Goal: Information Seeking & Learning: Learn about a topic

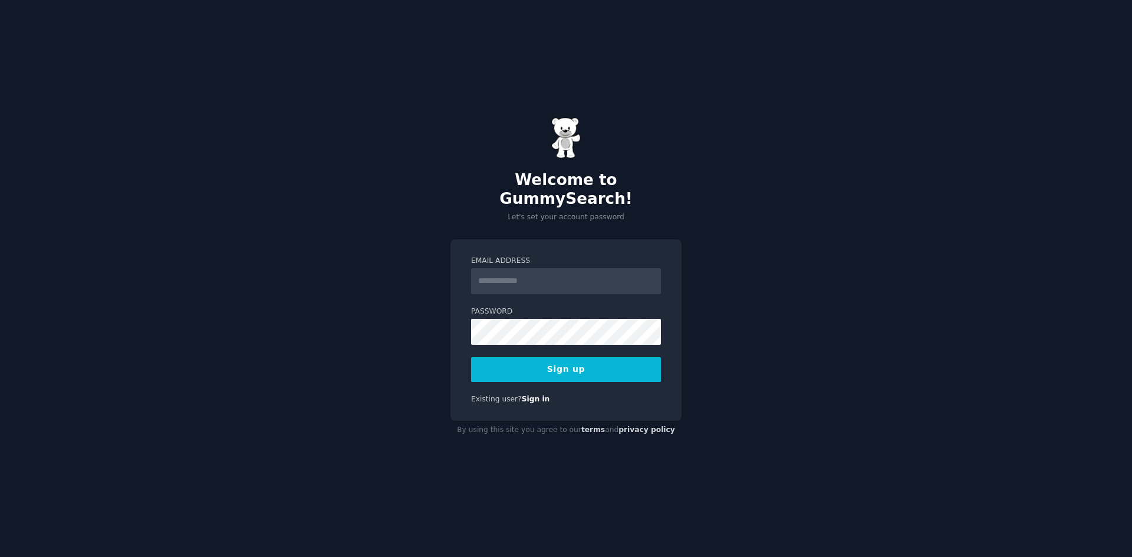
click at [547, 274] on input "Email Address" at bounding box center [566, 281] width 190 height 26
type input "**********"
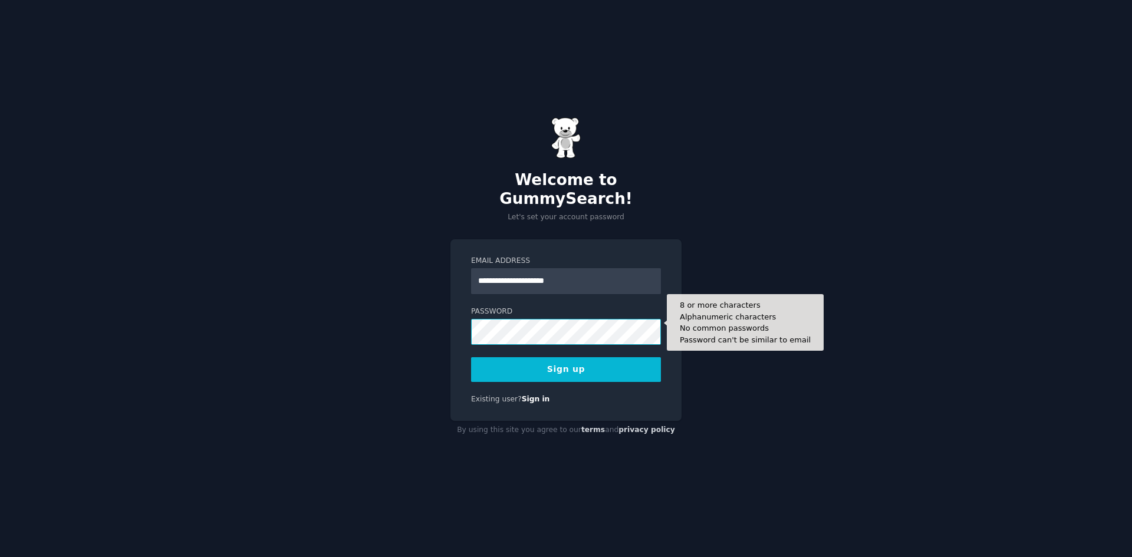
click at [471, 357] on button "Sign up" at bounding box center [566, 369] width 190 height 25
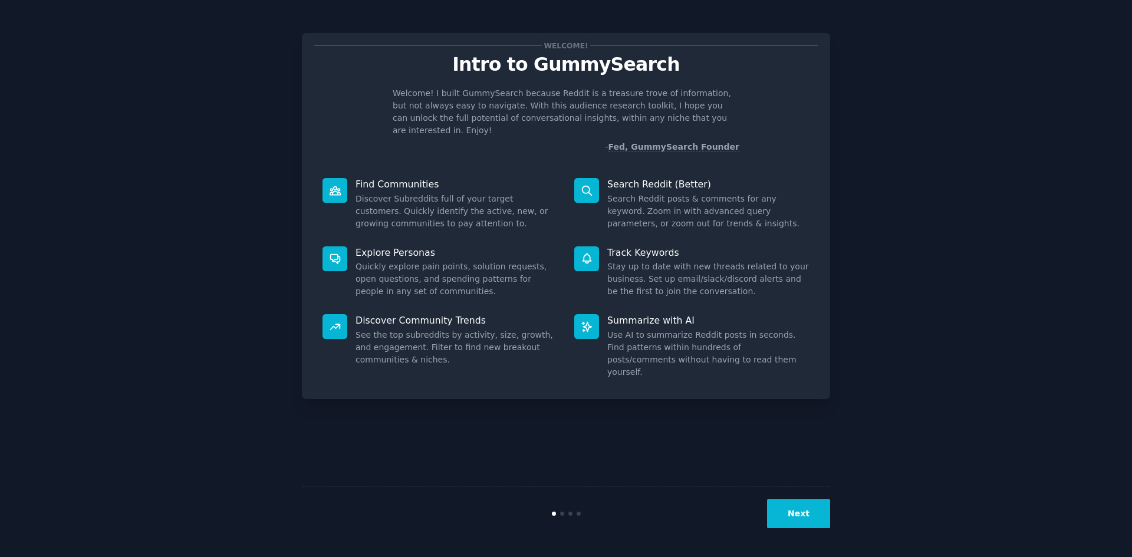
click at [810, 502] on button "Next" at bounding box center [798, 514] width 63 height 29
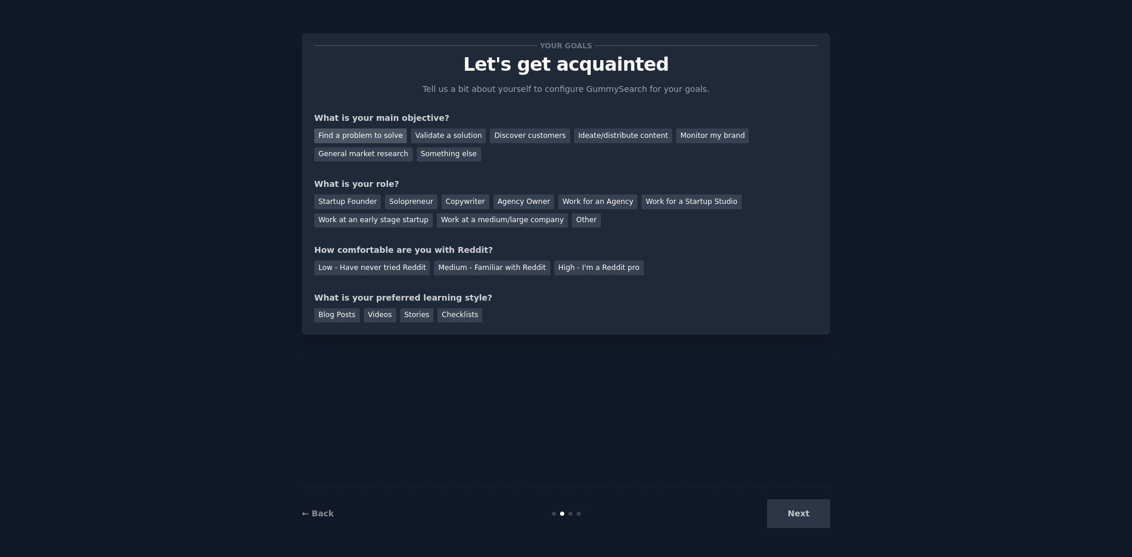
click at [375, 139] on div "Find a problem to solve" at bounding box center [360, 136] width 93 height 15
click at [530, 142] on div "Discover customers" at bounding box center [530, 136] width 80 height 15
click at [369, 136] on div "Find a problem to solve" at bounding box center [360, 136] width 93 height 15
click at [357, 206] on div "Startup Founder" at bounding box center [347, 202] width 67 height 15
click at [494, 273] on div "Medium - Familiar with Reddit" at bounding box center [492, 268] width 116 height 15
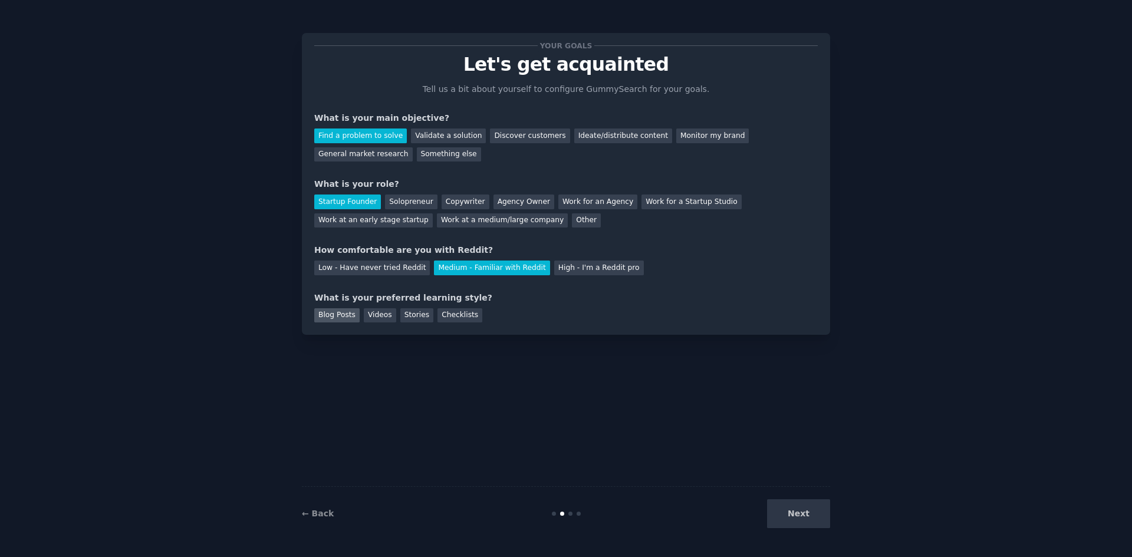
click at [333, 319] on div "Blog Posts" at bounding box center [336, 315] width 45 height 15
click at [453, 318] on div "Checklists" at bounding box center [460, 315] width 45 height 15
click at [801, 513] on button "Next" at bounding box center [798, 514] width 63 height 29
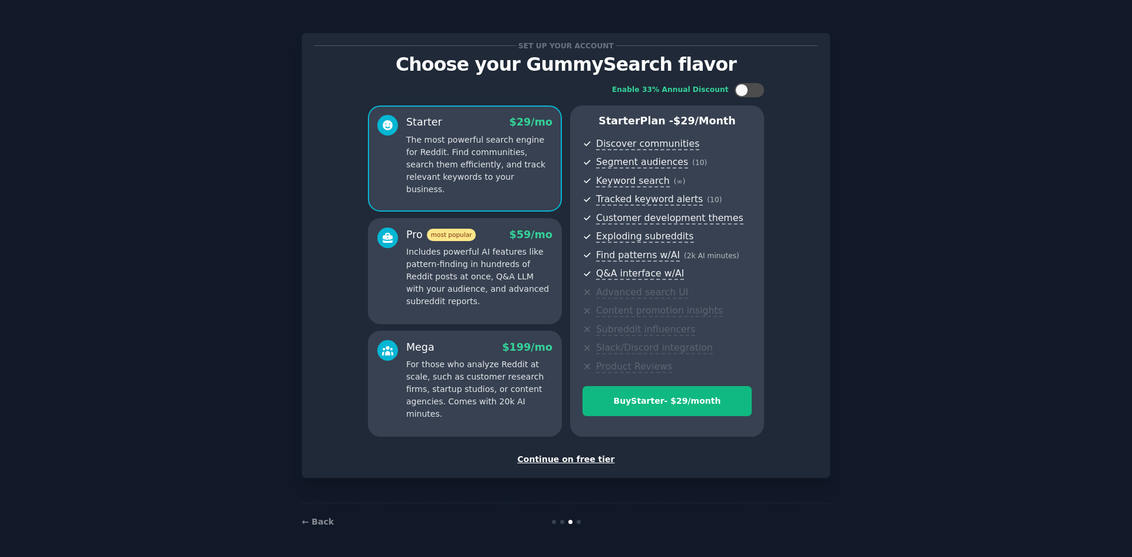
click at [572, 462] on div "Continue on free tier" at bounding box center [566, 460] width 504 height 12
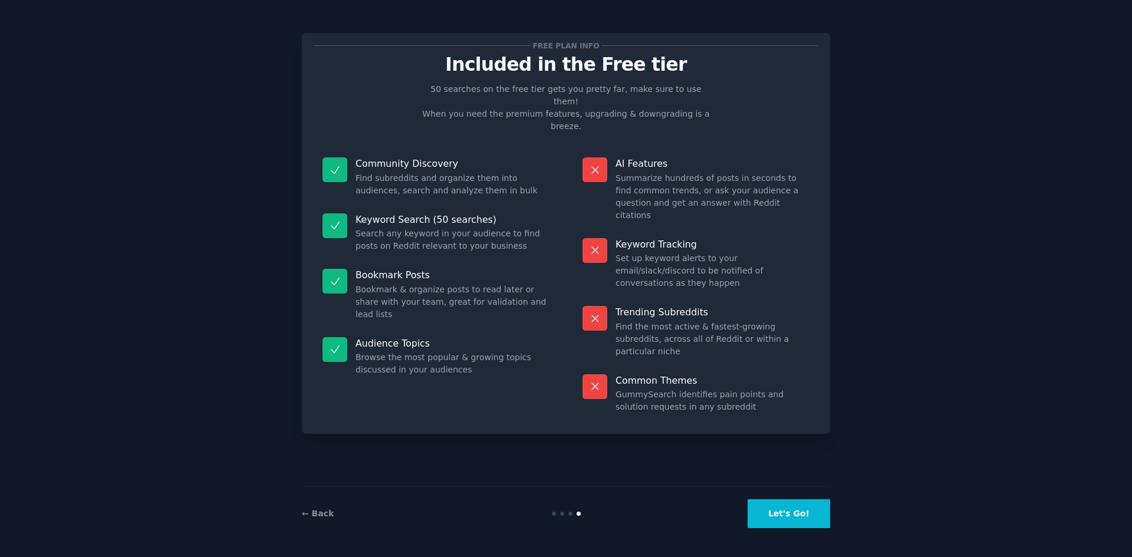
click at [776, 508] on button "Let's Go!" at bounding box center [789, 514] width 83 height 29
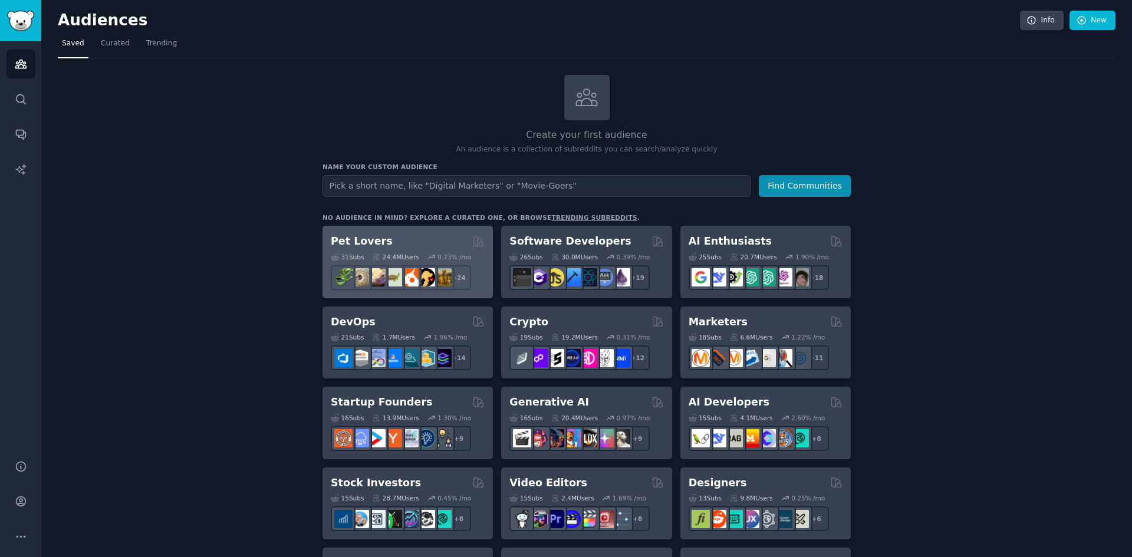
click at [404, 245] on div "Pet Lovers" at bounding box center [408, 241] width 154 height 15
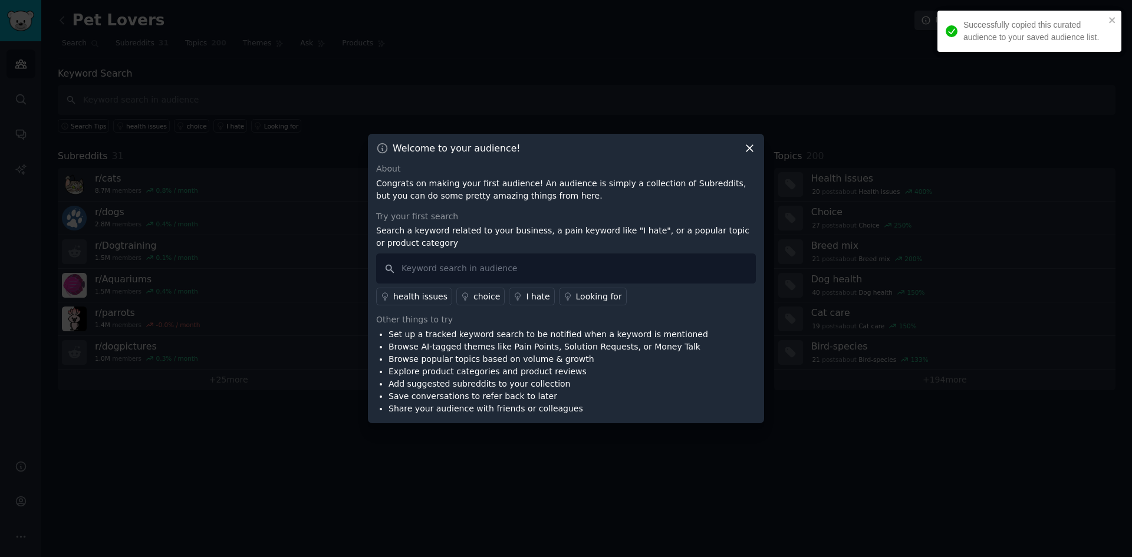
click at [746, 149] on icon at bounding box center [750, 148] width 12 height 12
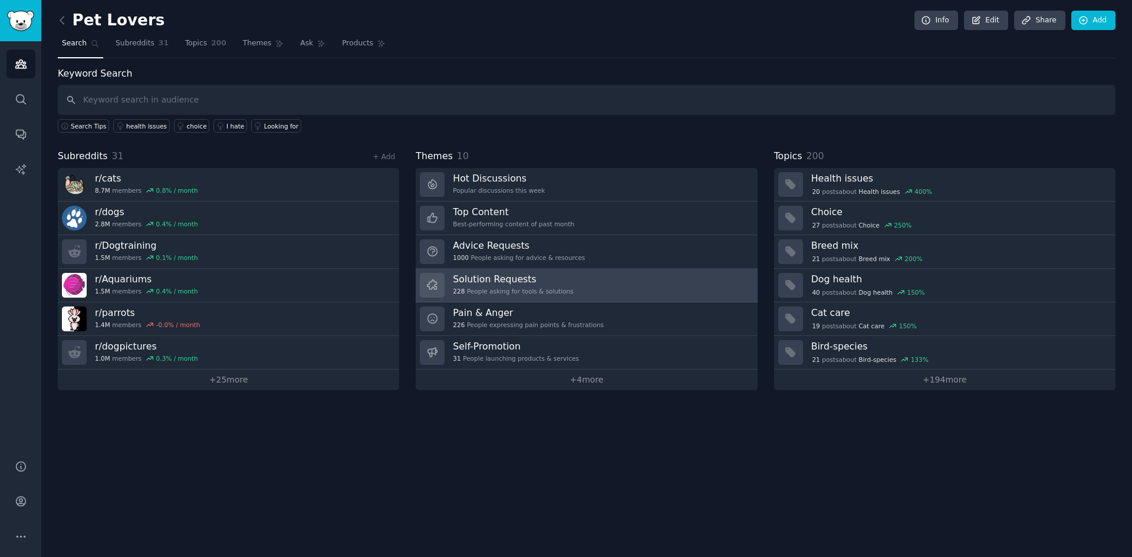
click at [569, 284] on link "Solution Requests 228 People asking for tools & solutions" at bounding box center [586, 286] width 341 height 34
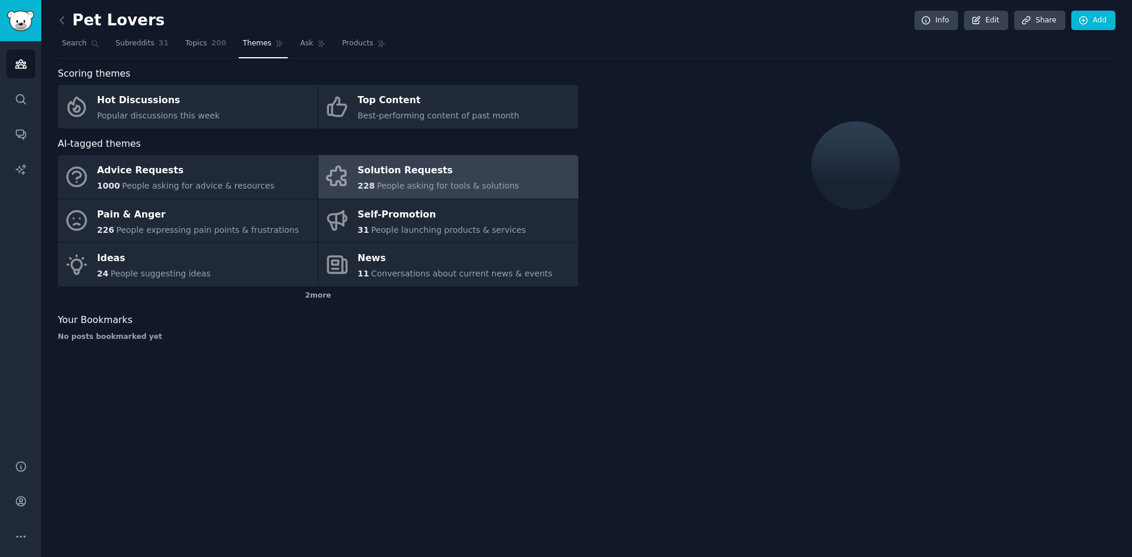
click at [478, 174] on div "Solution Requests" at bounding box center [439, 171] width 162 height 19
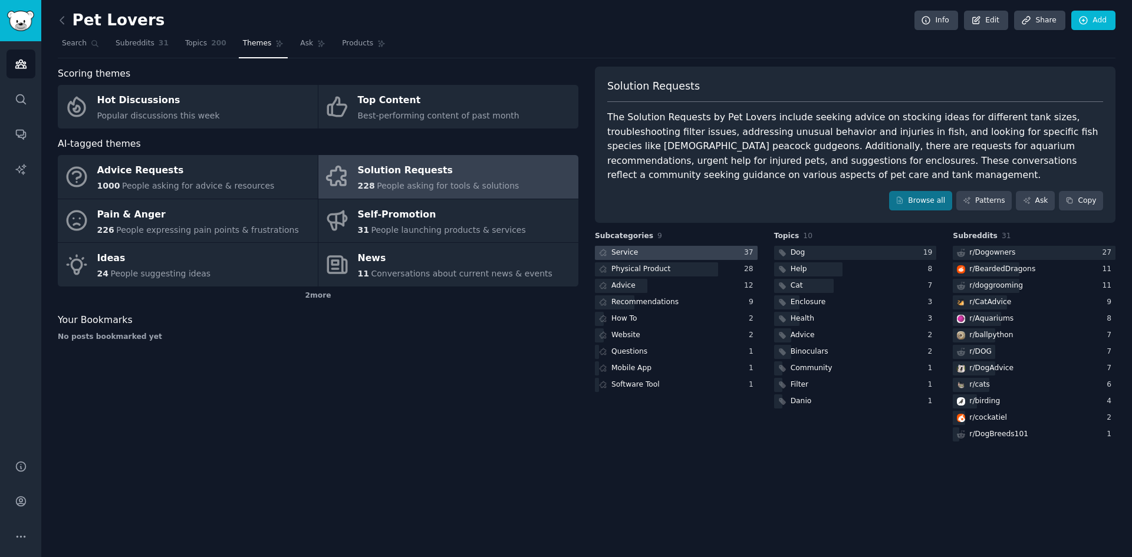
click at [658, 247] on div at bounding box center [676, 253] width 163 height 15
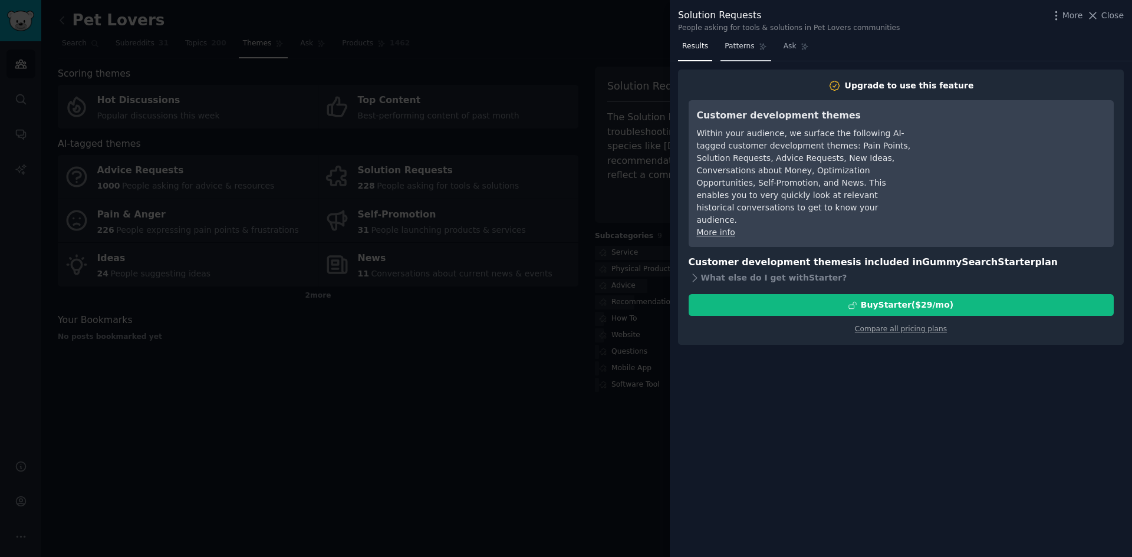
click at [725, 47] on span "Patterns" at bounding box center [739, 46] width 29 height 11
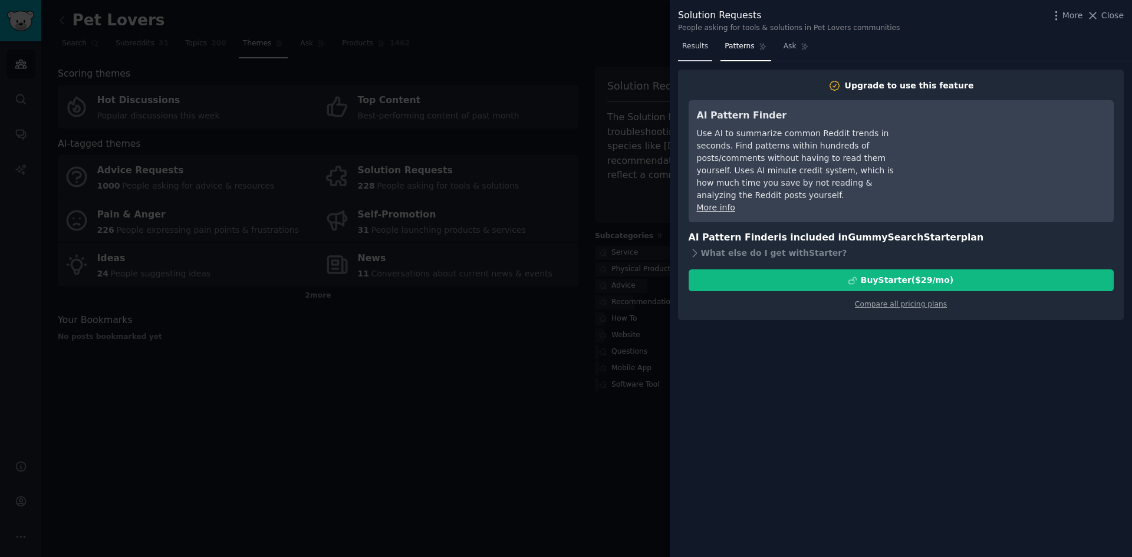
click at [704, 44] on span "Results" at bounding box center [695, 46] width 26 height 11
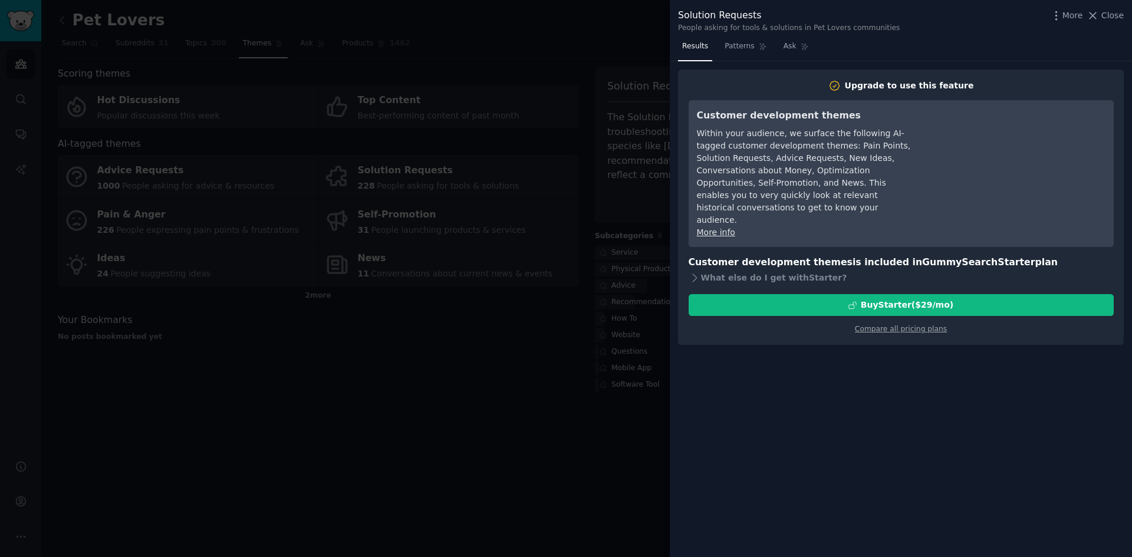
click at [547, 237] on div at bounding box center [566, 278] width 1132 height 557
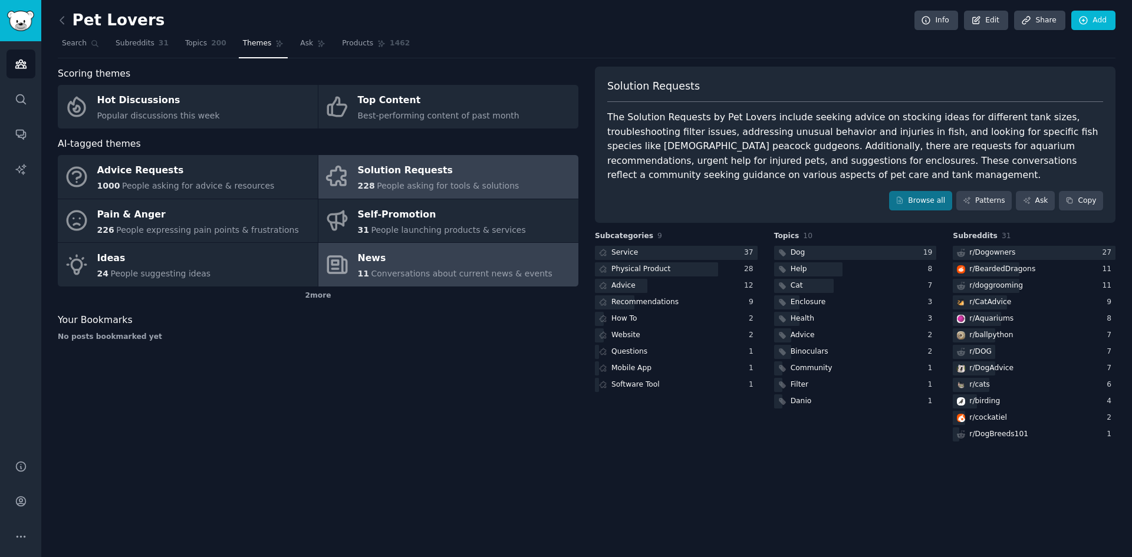
click at [432, 269] on span "Conversations about current news & events" at bounding box center [461, 273] width 181 height 9
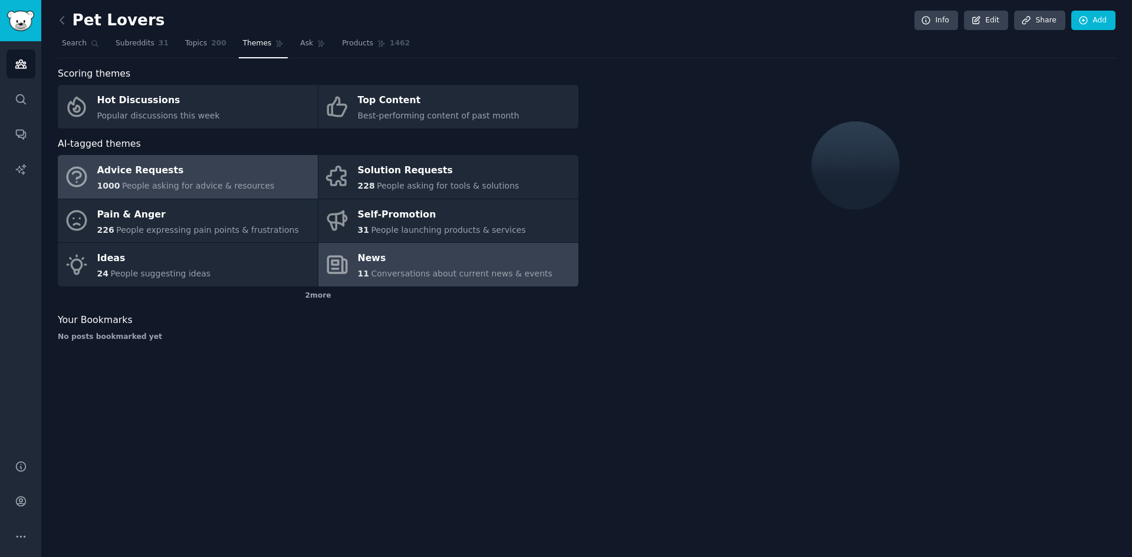
click at [171, 179] on div "Advice Requests" at bounding box center [186, 171] width 178 height 19
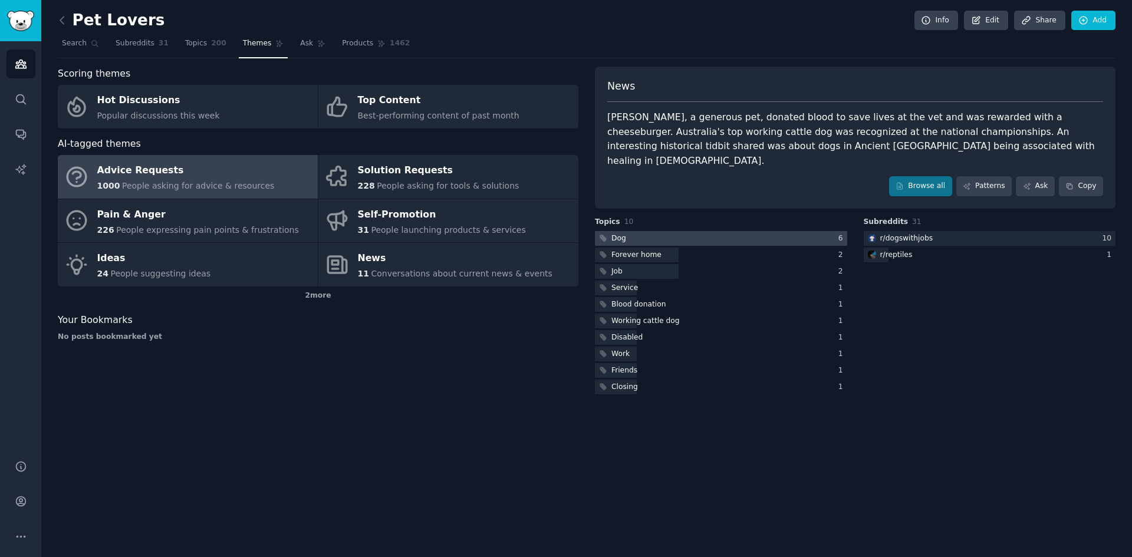
click at [715, 231] on div at bounding box center [721, 238] width 252 height 15
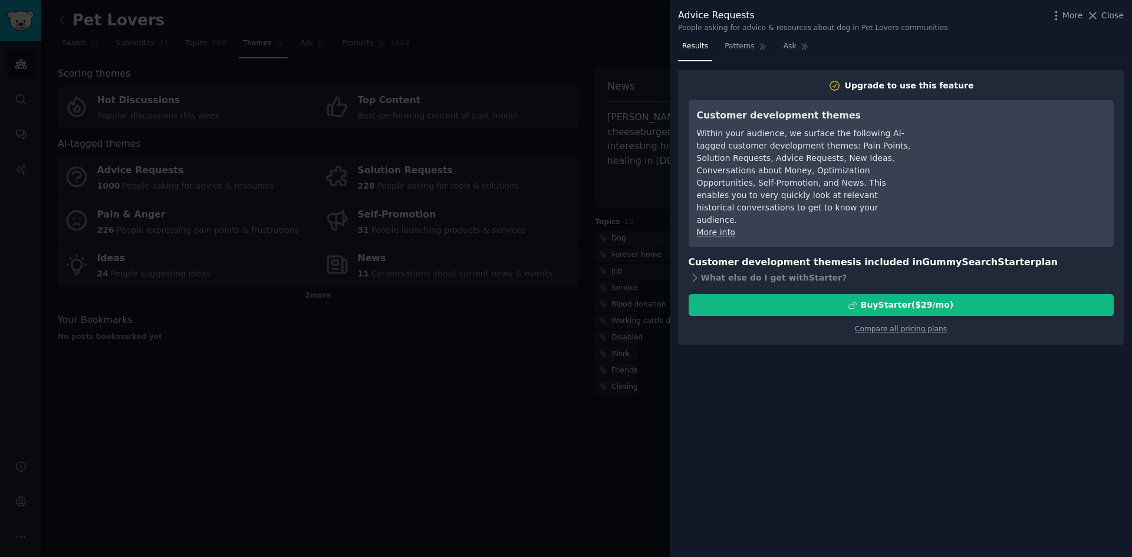
click at [476, 348] on div at bounding box center [566, 278] width 1132 height 557
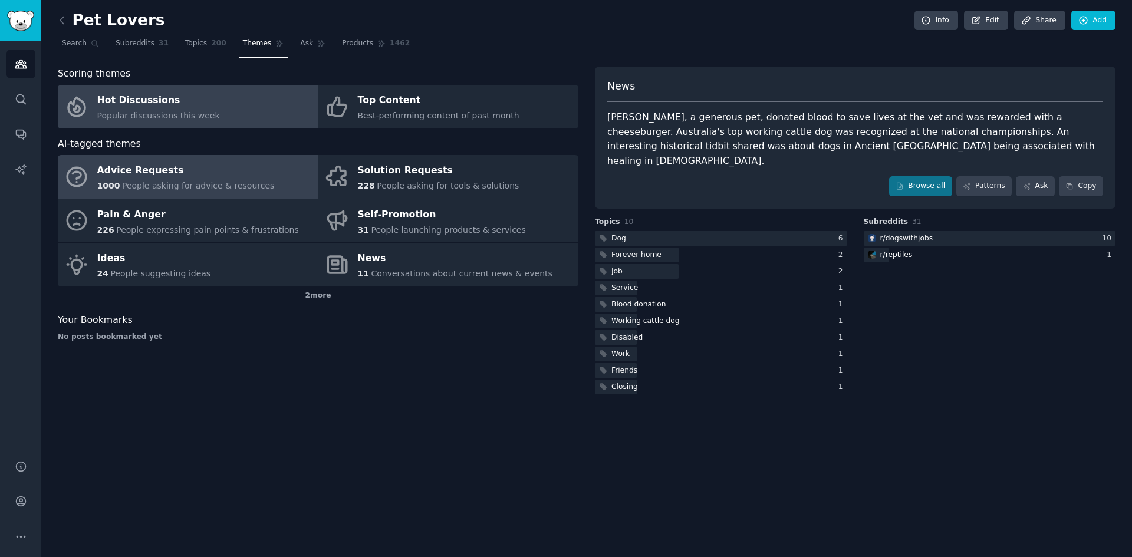
click at [129, 102] on div "Hot Discussions" at bounding box center [158, 100] width 123 height 19
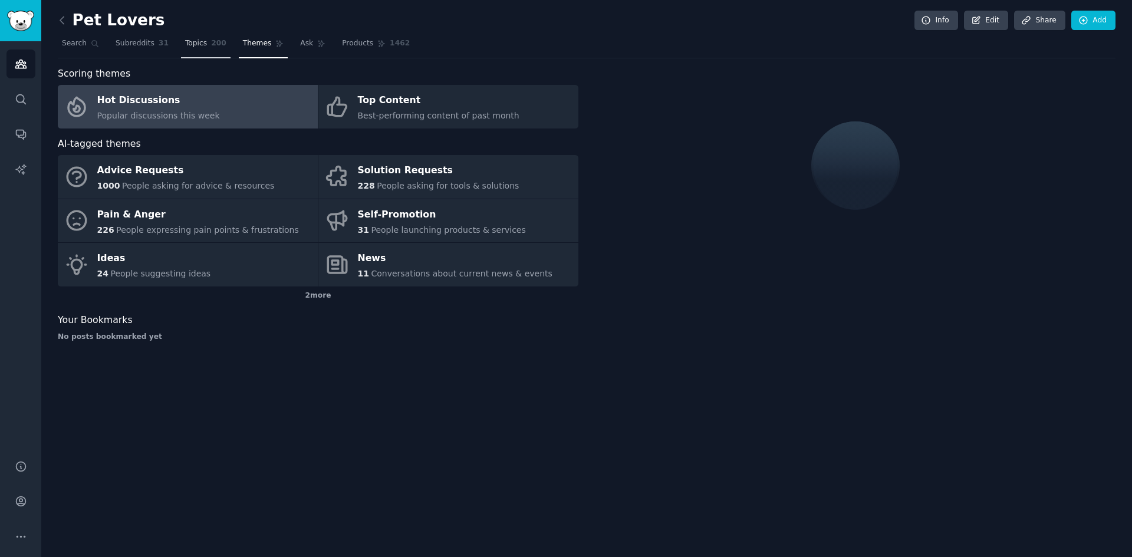
click at [189, 44] on span "Topics" at bounding box center [196, 43] width 22 height 11
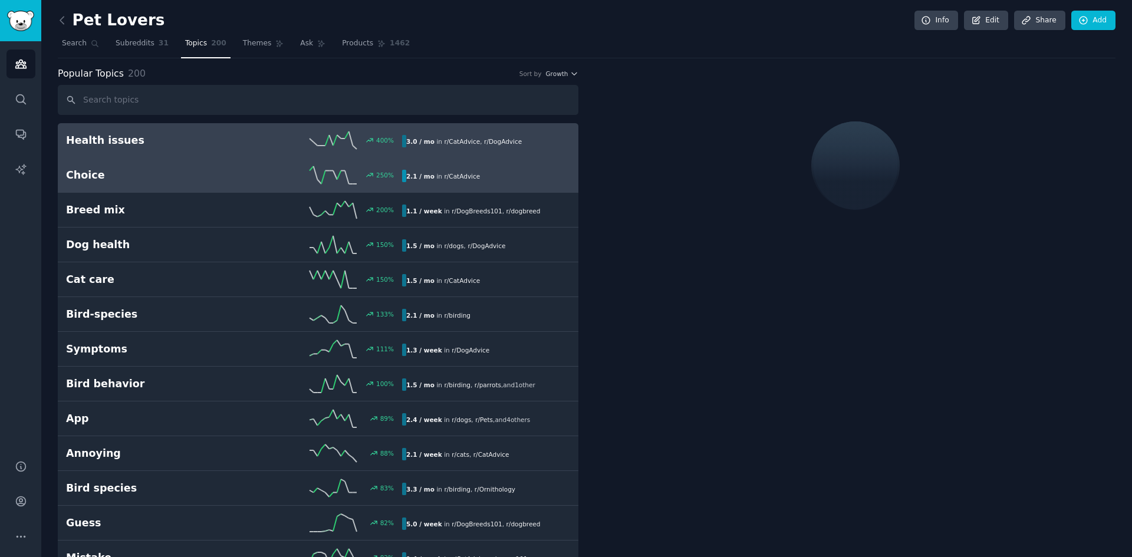
click at [145, 177] on h2 "Choice" at bounding box center [150, 175] width 168 height 15
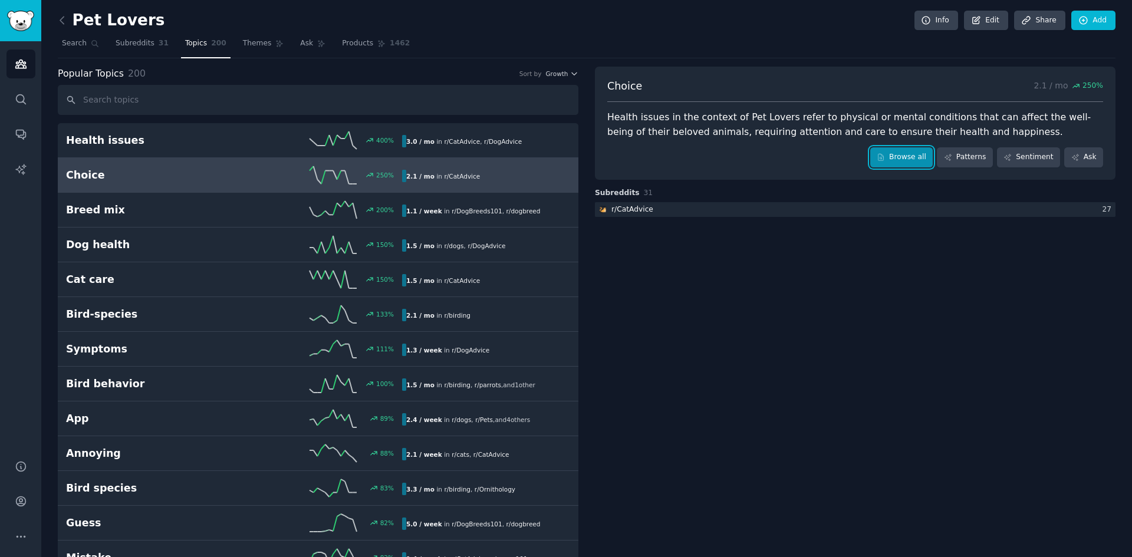
click at [926, 154] on link "Browse all" at bounding box center [902, 157] width 63 height 20
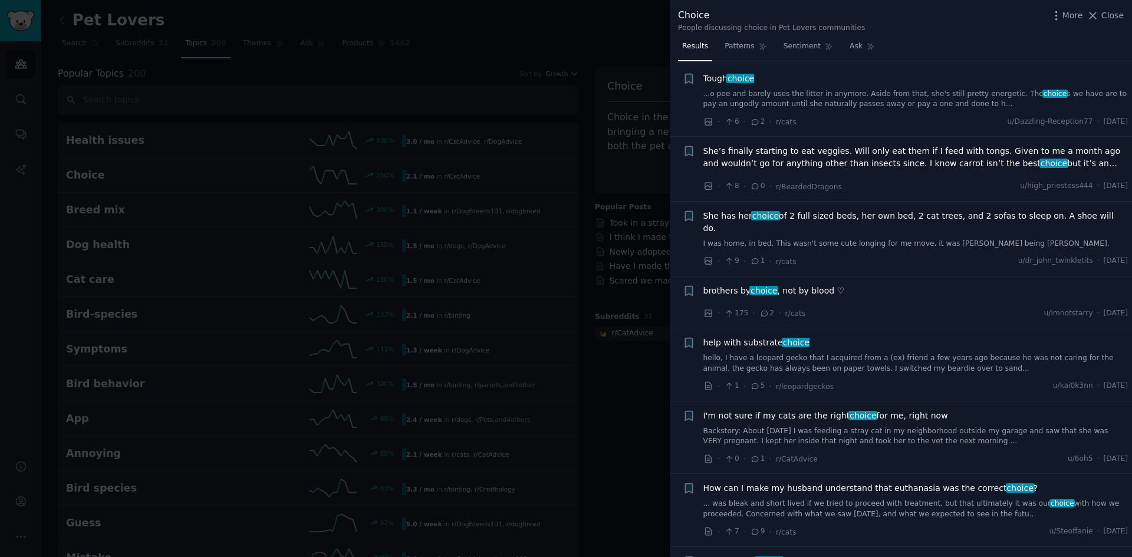
scroll to position [177, 0]
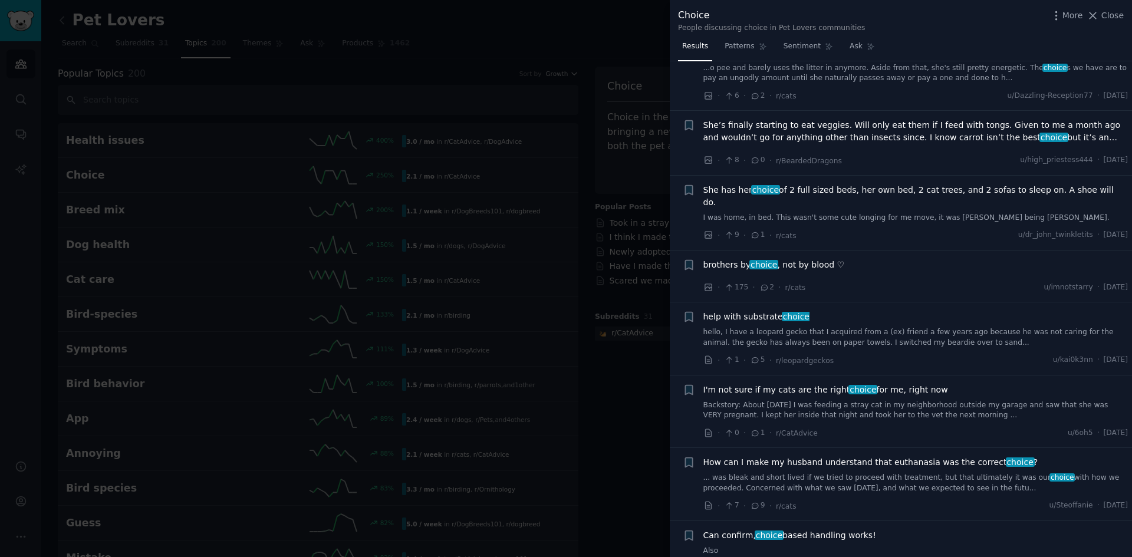
click at [485, 254] on div at bounding box center [566, 278] width 1132 height 557
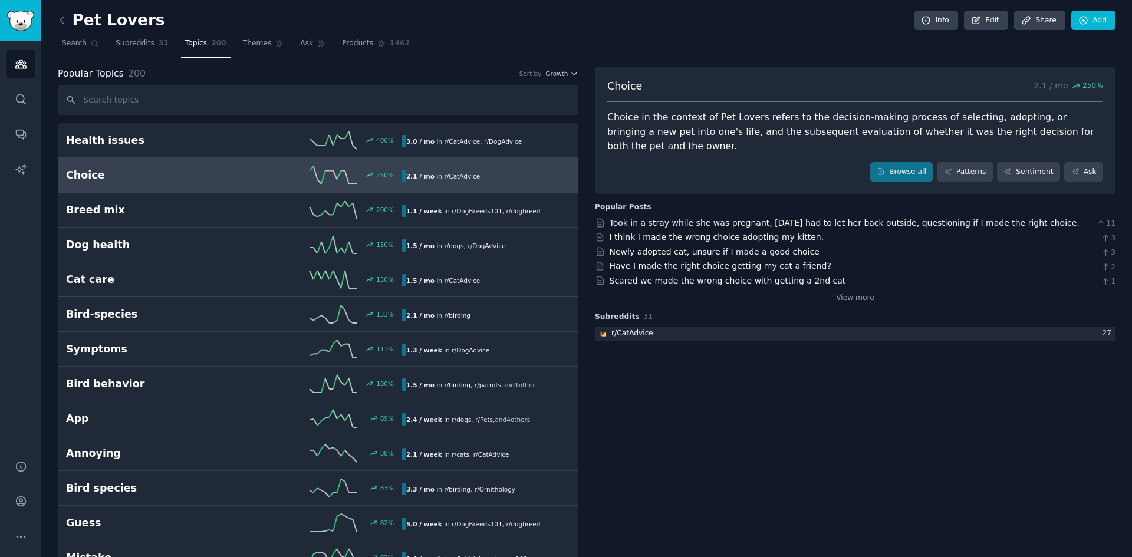
click at [191, 53] on link "Topics 200" at bounding box center [206, 46] width 50 height 24
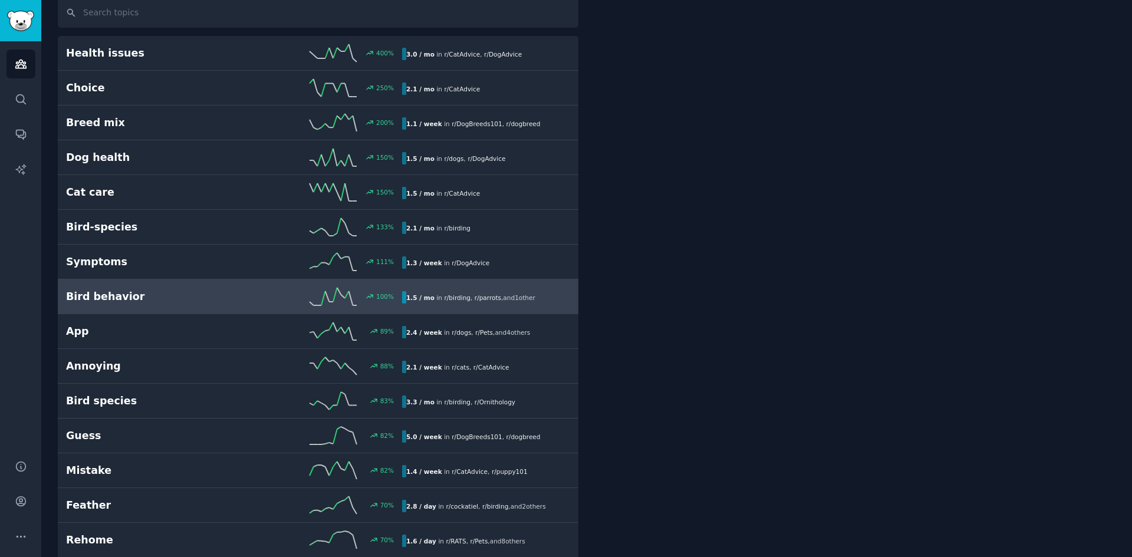
scroll to position [118, 0]
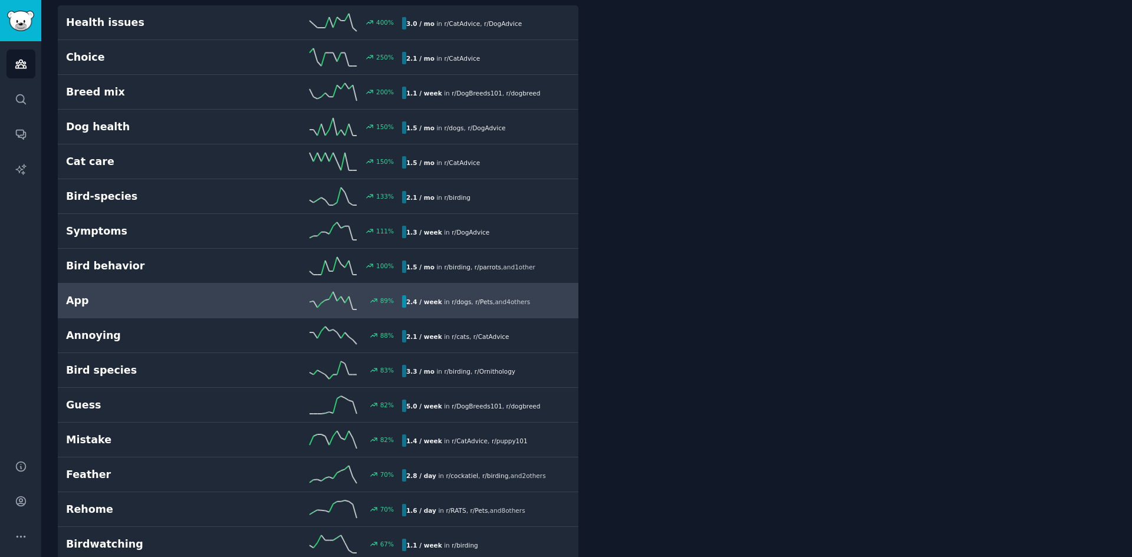
click at [197, 304] on h2 "App" at bounding box center [150, 301] width 168 height 15
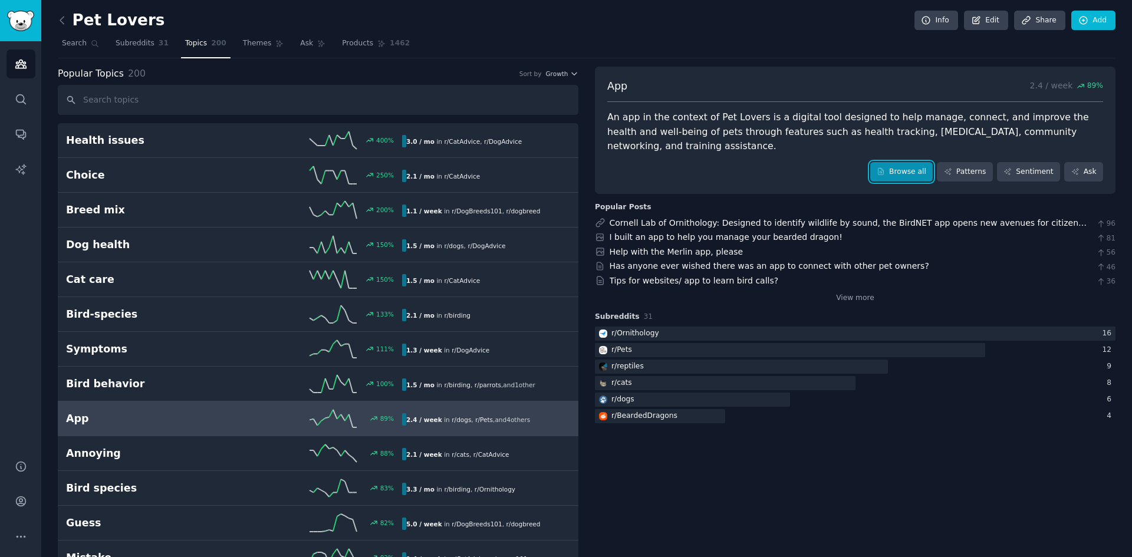
click at [913, 176] on link "Browse all" at bounding box center [902, 172] width 63 height 20
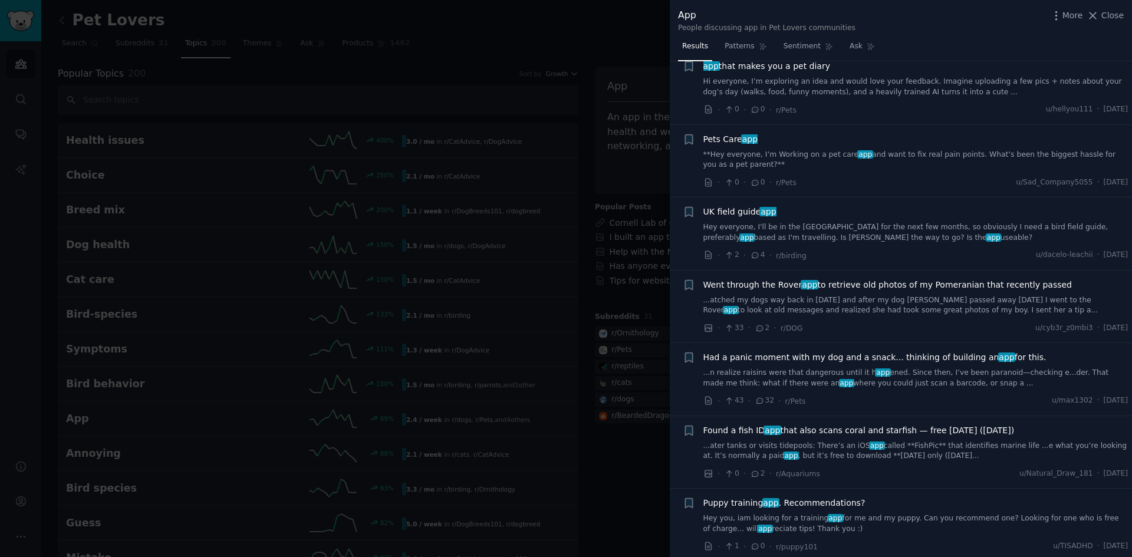
scroll to position [649, 0]
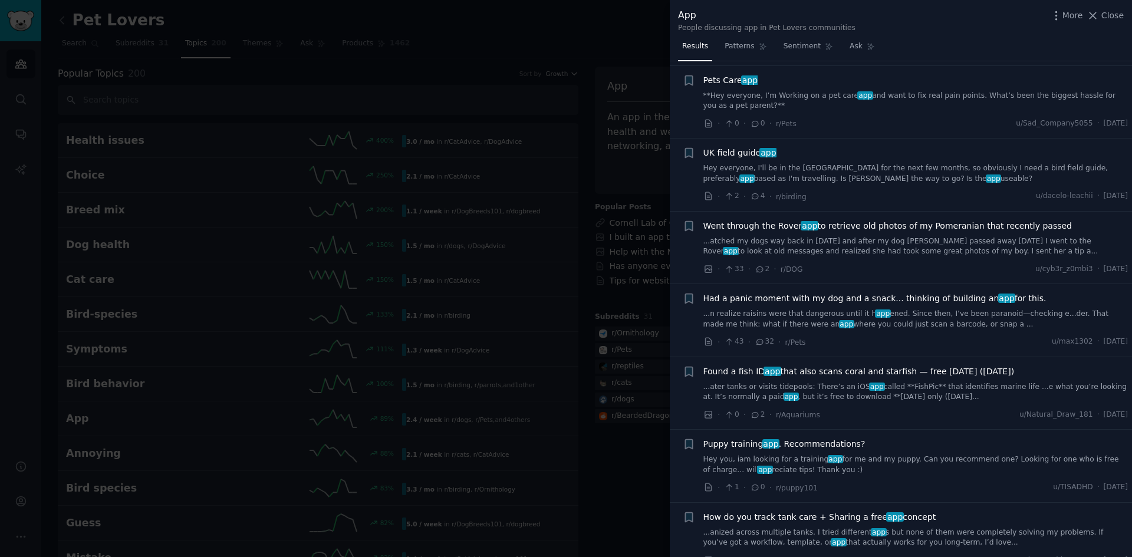
click at [899, 301] on span "Had a panic moment with my dog and a snack... thinking of building an app for t…" at bounding box center [875, 299] width 343 height 12
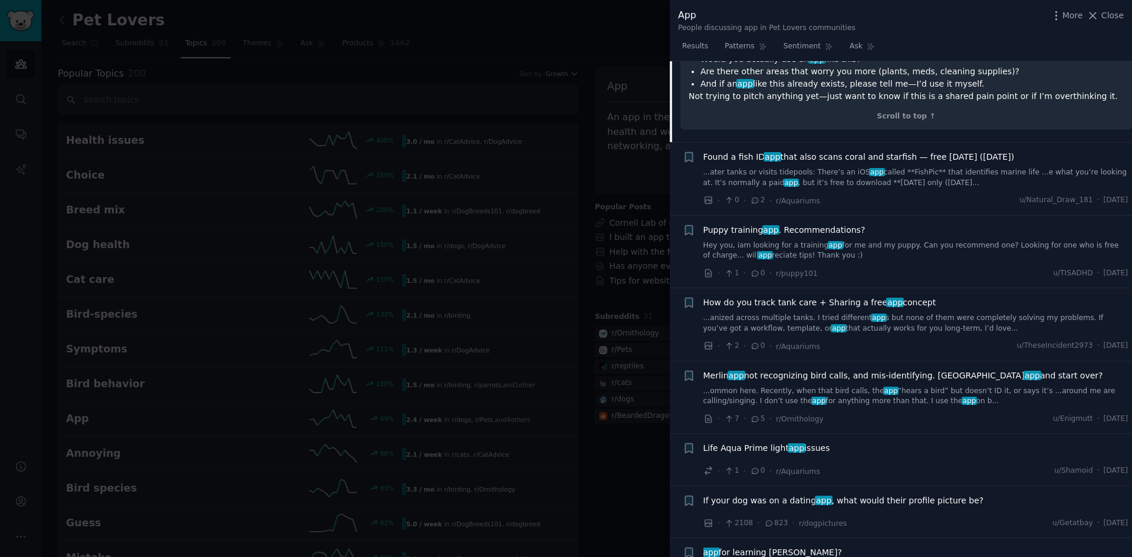
scroll to position [1226, 0]
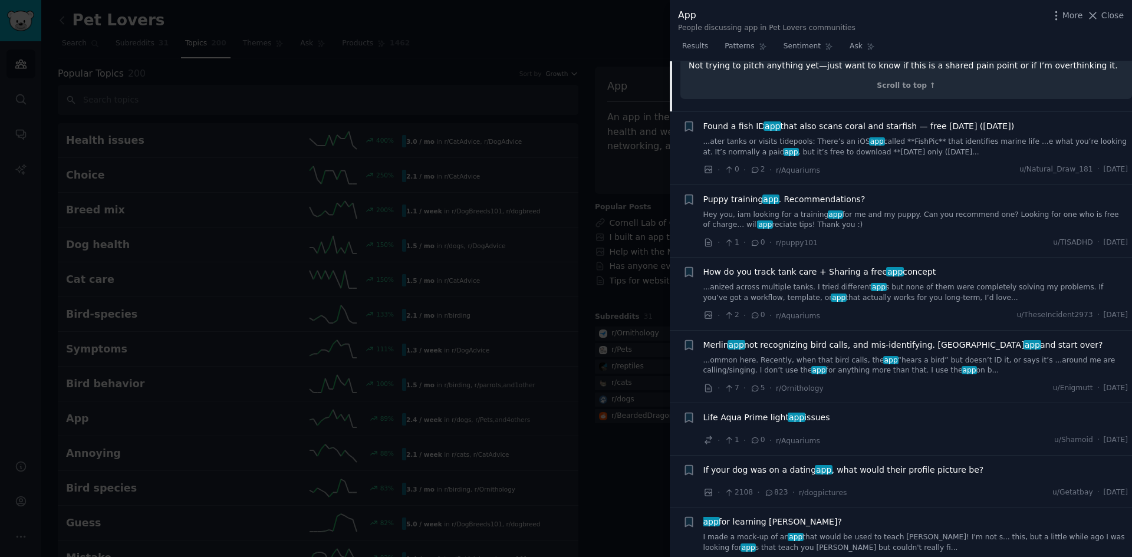
click at [393, 225] on div at bounding box center [566, 278] width 1132 height 557
